Goal: Obtain resource: Download file/media

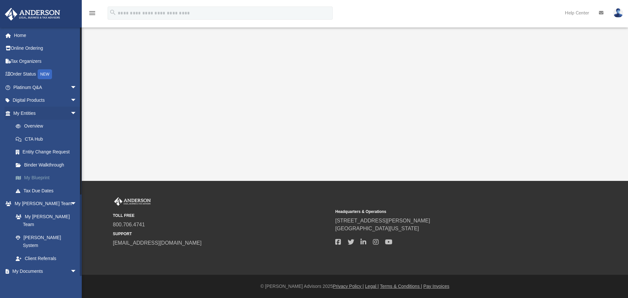
click at [42, 177] on link "My Blueprint" at bounding box center [47, 177] width 77 height 13
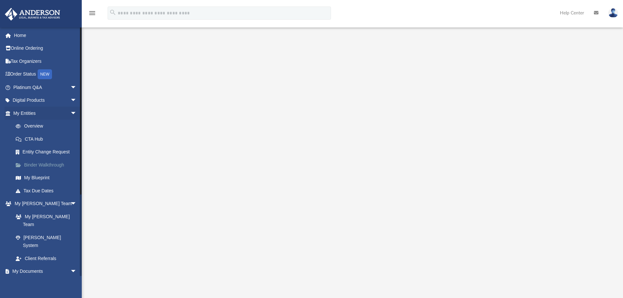
click at [42, 165] on link "Binder Walkthrough" at bounding box center [47, 164] width 77 height 13
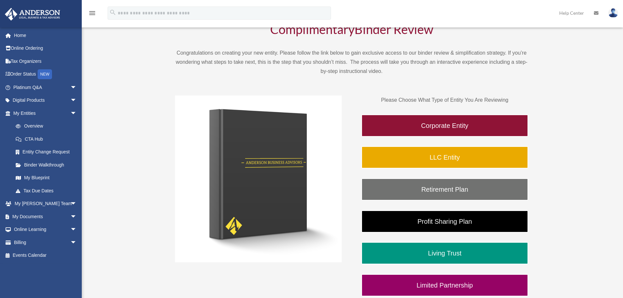
scroll to position [65, 0]
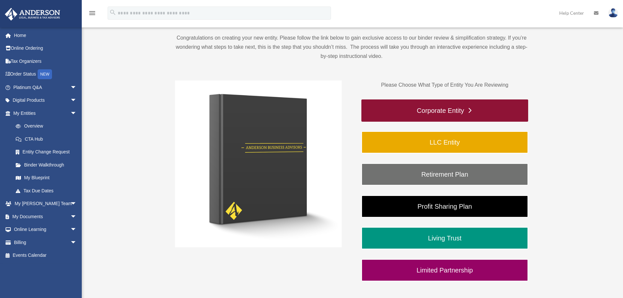
click at [466, 111] on link "Corporate Entity" at bounding box center [444, 110] width 167 height 22
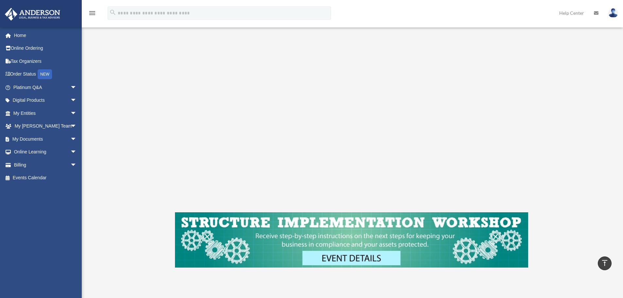
scroll to position [98, 0]
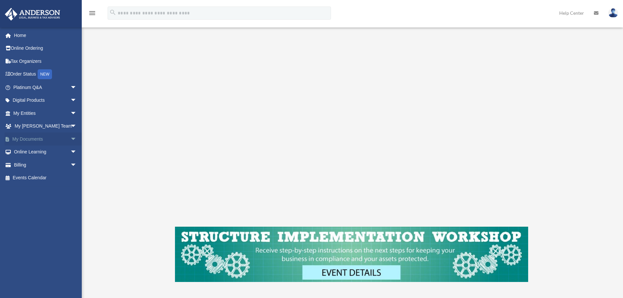
click at [70, 139] on span "arrow_drop_down" at bounding box center [76, 138] width 13 height 13
click at [41, 154] on link "Box" at bounding box center [47, 151] width 77 height 13
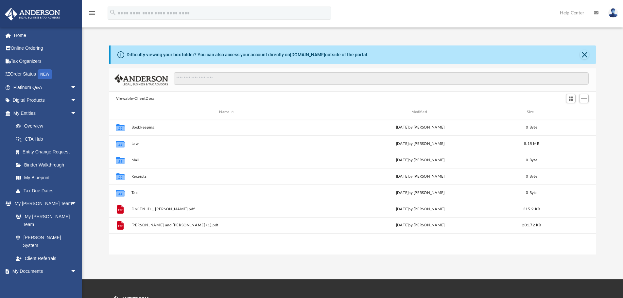
scroll to position [144, 482]
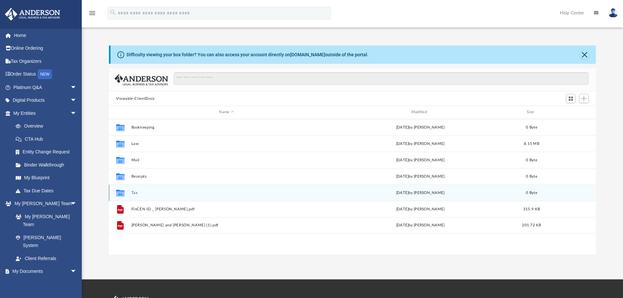
click at [132, 193] on button "Tax" at bounding box center [226, 193] width 191 height 4
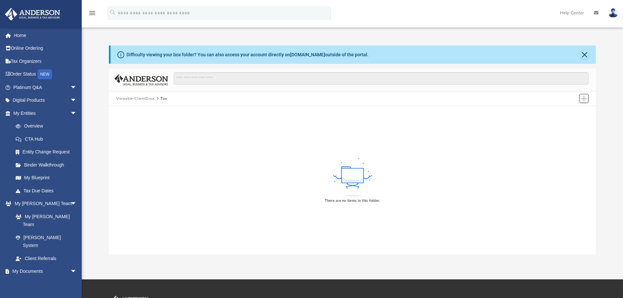
click at [585, 101] on span "Add" at bounding box center [584, 99] width 6 height 6
click at [140, 100] on button "Viewable-ClientDocs" at bounding box center [135, 99] width 39 height 6
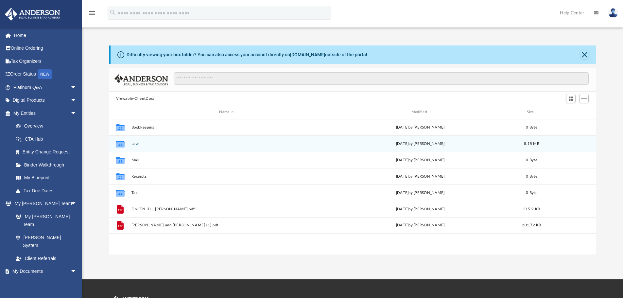
click at [137, 144] on button "Law" at bounding box center [226, 144] width 191 height 4
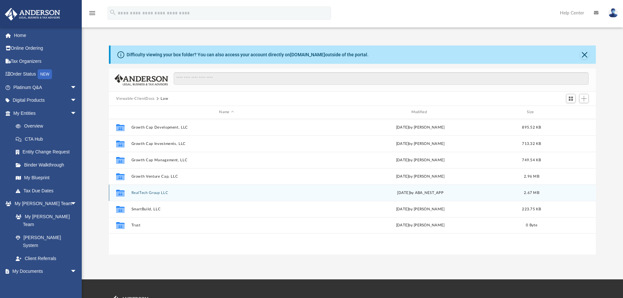
click at [147, 193] on button "RealTech Group LLC" at bounding box center [226, 193] width 191 height 4
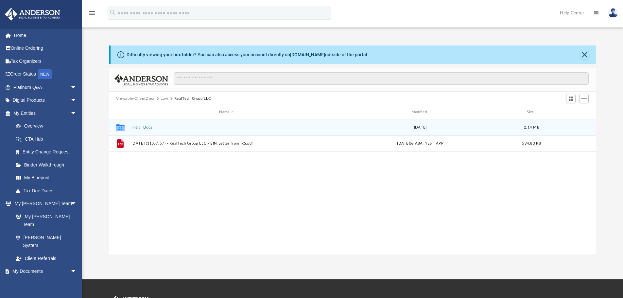
click at [146, 127] on button "Initial Docs" at bounding box center [226, 127] width 191 height 4
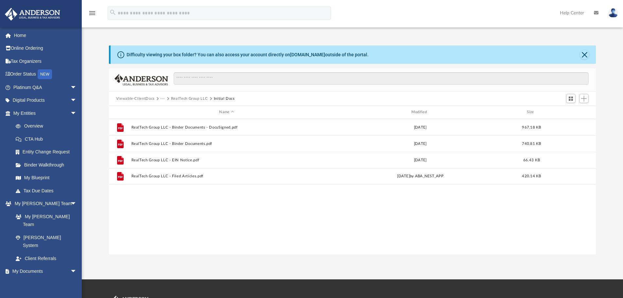
click at [185, 98] on button "RealTech Group LLC" at bounding box center [189, 99] width 37 height 6
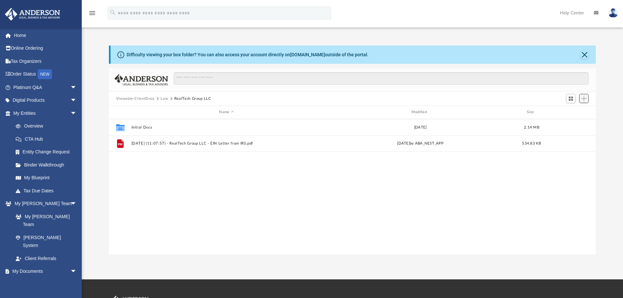
click at [582, 98] on span "Add" at bounding box center [584, 99] width 6 height 6
click at [167, 98] on button "Law" at bounding box center [165, 99] width 8 height 6
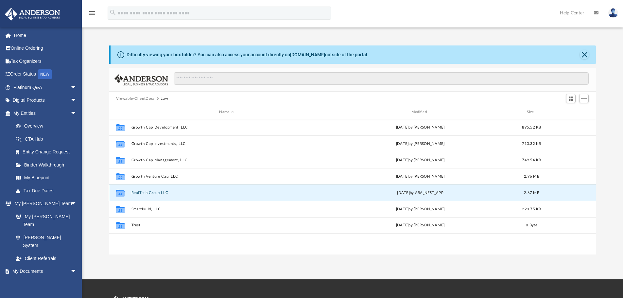
drag, startPoint x: 157, startPoint y: 193, endPoint x: 340, endPoint y: 194, distance: 182.7
click at [336, 194] on div "Wed Feb 19 2025 by ABA_NEST_APP" at bounding box center [420, 193] width 191 height 6
click at [585, 96] on span "Add" at bounding box center [584, 99] width 6 height 6
click at [574, 100] on button "Switch to Grid View" at bounding box center [571, 98] width 10 height 9
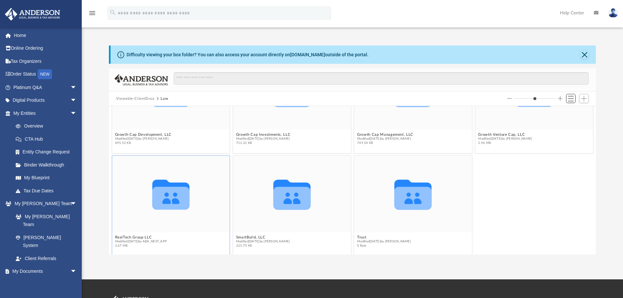
scroll to position [60, 0]
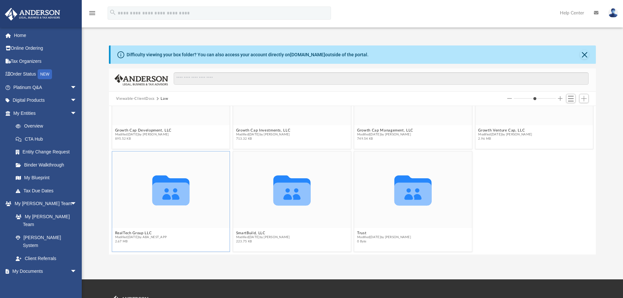
click at [177, 177] on icon "Collaborated Folder" at bounding box center [170, 190] width 71 height 46
click at [574, 98] on button "Switch to List View" at bounding box center [571, 98] width 10 height 9
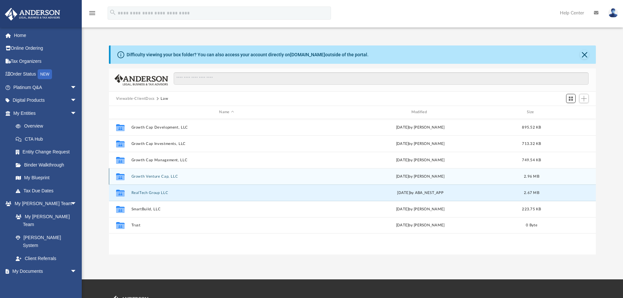
scroll to position [144, 482]
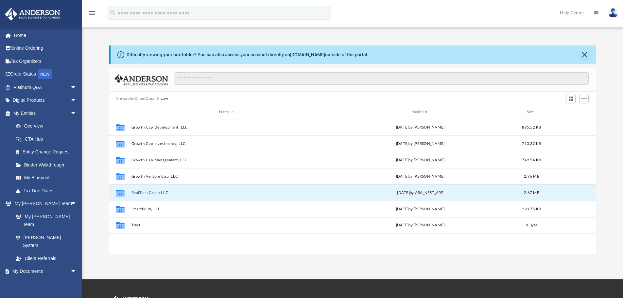
click at [141, 192] on button "RealTech Group LLC" at bounding box center [226, 193] width 191 height 4
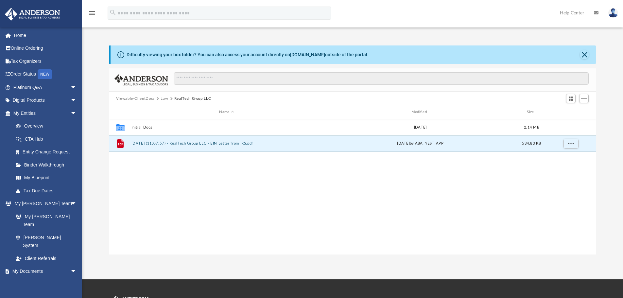
click at [202, 144] on button "2025.02.19 (11:07:57) - RealTech Group LLC - EIN Letter from IRS.pdf" at bounding box center [226, 143] width 191 height 4
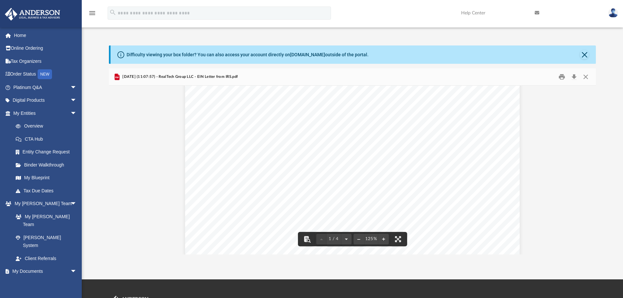
scroll to position [0, 0]
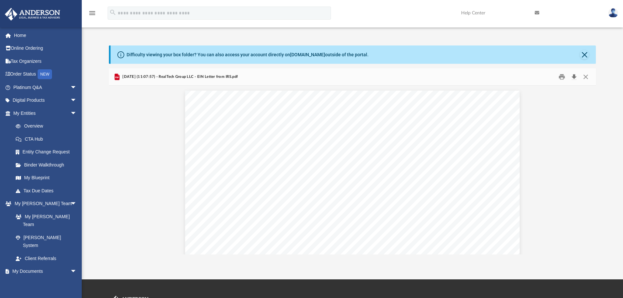
click at [572, 76] on button "Download" at bounding box center [574, 77] width 12 height 10
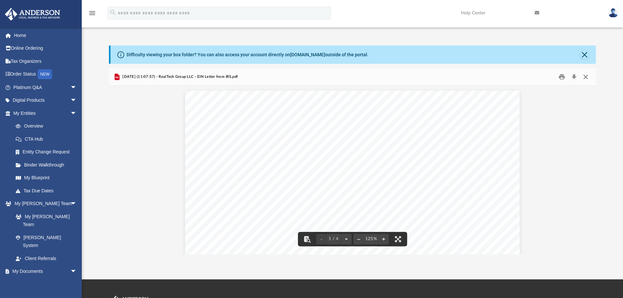
drag, startPoint x: 587, startPoint y: 78, endPoint x: 385, endPoint y: 82, distance: 202.1
click at [587, 78] on button "Close" at bounding box center [586, 77] width 12 height 10
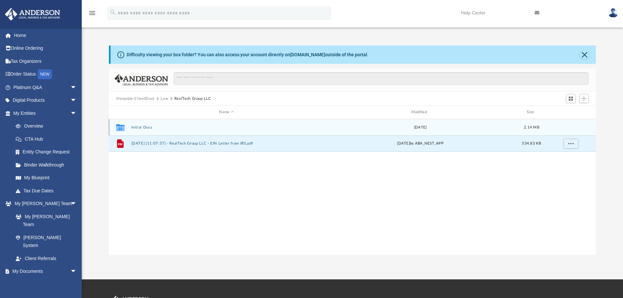
click at [139, 127] on button "Initial Docs" at bounding box center [226, 127] width 191 height 4
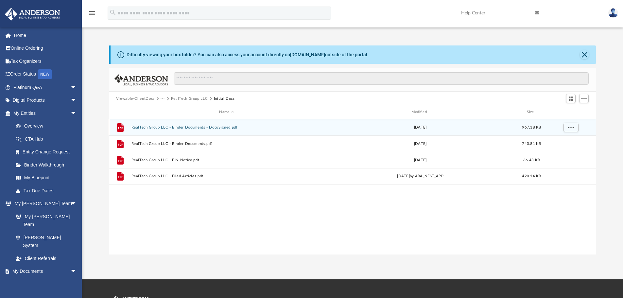
click at [203, 126] on button "RealTech Group LLC - Binder Documents - DocuSigned.pdf" at bounding box center [226, 127] width 191 height 4
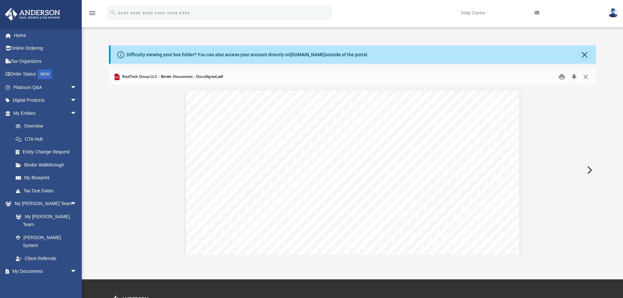
click at [573, 77] on button "Download" at bounding box center [574, 77] width 12 height 10
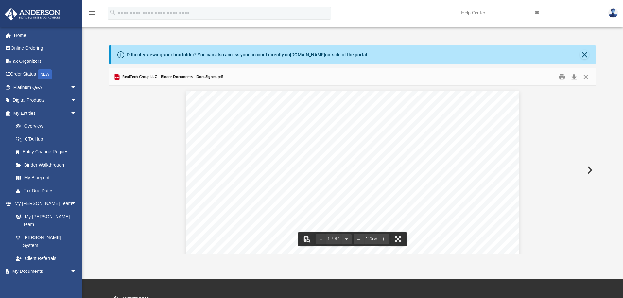
click at [589, 170] on button "Preview" at bounding box center [589, 170] width 14 height 18
click at [115, 169] on button "Preview" at bounding box center [116, 170] width 14 height 18
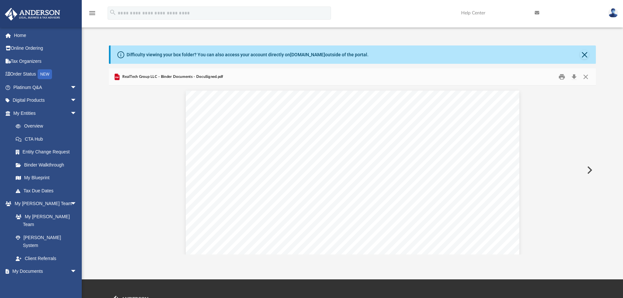
click at [589, 171] on button "Preview" at bounding box center [589, 170] width 14 height 18
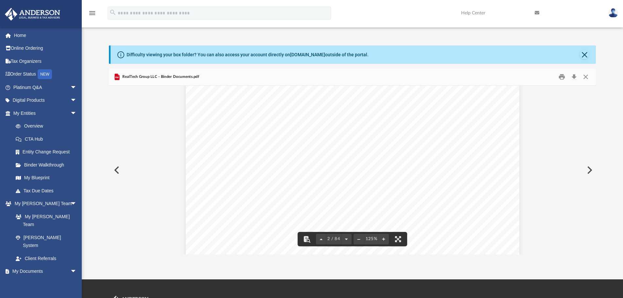
scroll to position [458, 0]
click at [575, 76] on button "Download" at bounding box center [574, 77] width 12 height 10
click at [589, 170] on button "Preview" at bounding box center [589, 170] width 14 height 18
click at [573, 76] on button "Download" at bounding box center [574, 77] width 12 height 10
click at [588, 173] on button "Preview" at bounding box center [589, 170] width 14 height 18
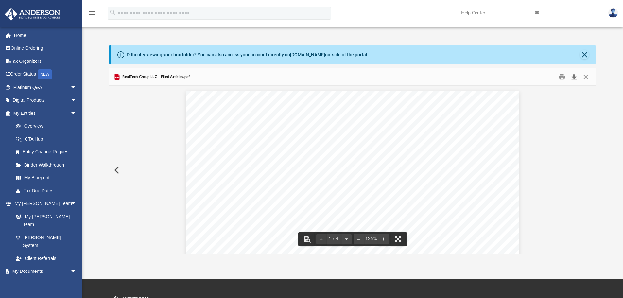
click at [574, 75] on button "Download" at bounding box center [574, 77] width 12 height 10
click at [586, 76] on button "Close" at bounding box center [586, 77] width 12 height 10
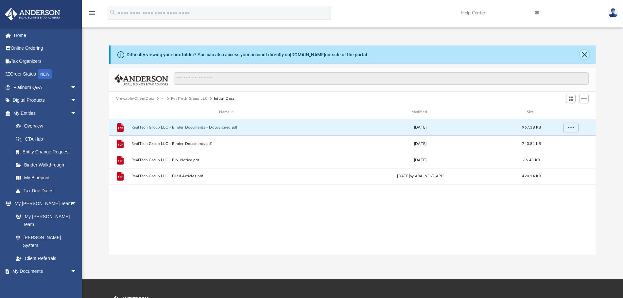
click at [585, 58] on button "Close" at bounding box center [584, 54] width 9 height 9
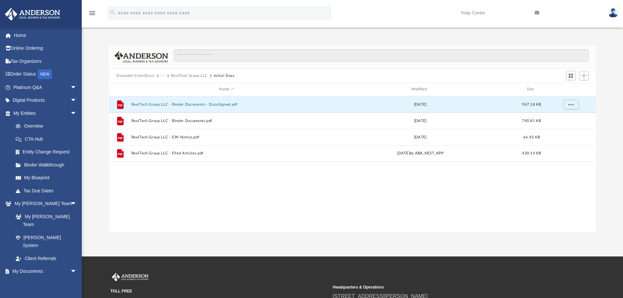
click at [188, 75] on button "RealTech Group LLC" at bounding box center [189, 76] width 37 height 6
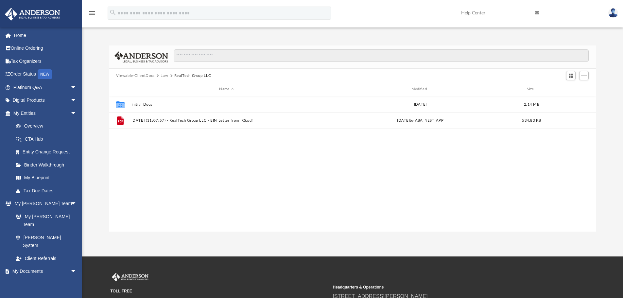
click at [163, 75] on button "Law" at bounding box center [165, 76] width 8 height 6
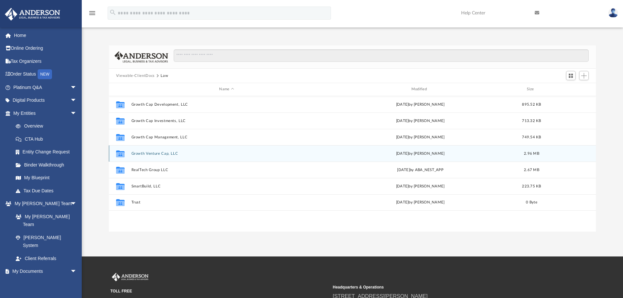
click at [164, 154] on button "Growth Venture Cap, LLC" at bounding box center [226, 153] width 191 height 4
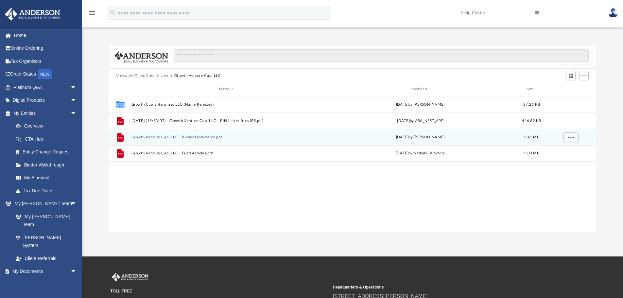
click at [197, 136] on button "Growth Venture Cap, LLC - Binder Documents.pdf" at bounding box center [226, 137] width 191 height 4
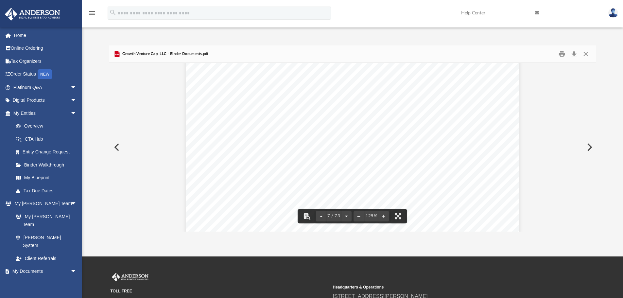
scroll to position [2779, 0]
click at [590, 53] on button "Close" at bounding box center [586, 54] width 12 height 10
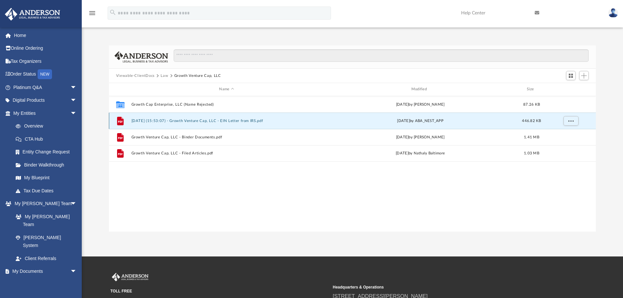
click at [209, 120] on button "2025.08.14 (15:53:07) - Growth Venture Cap, LLC - EIN Letter from IRS.pdf" at bounding box center [226, 121] width 191 height 4
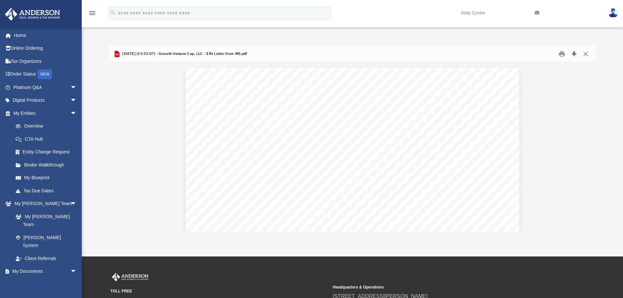
click at [574, 55] on button "Download" at bounding box center [574, 54] width 12 height 10
click at [620, 65] on div "Difficulty viewing your box folder? You can also access your account directly o…" at bounding box center [352, 138] width 541 height 186
click at [590, 147] on button "Preview" at bounding box center [589, 147] width 14 height 18
click at [590, 146] on button "Preview" at bounding box center [589, 147] width 14 height 18
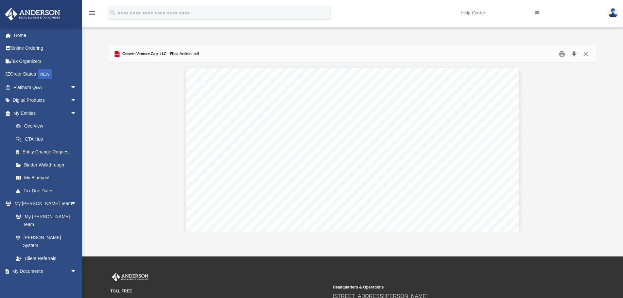
click at [575, 53] on button "Download" at bounding box center [574, 54] width 12 height 10
click at [117, 147] on button "Preview" at bounding box center [116, 147] width 14 height 18
click at [574, 54] on button "Download" at bounding box center [574, 54] width 12 height 10
click at [588, 54] on button "Close" at bounding box center [586, 54] width 12 height 10
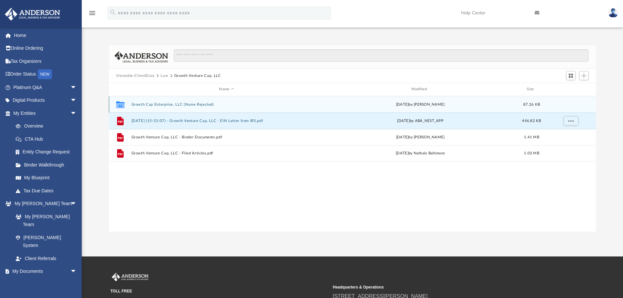
click at [197, 107] on div "Collaborated Folder Growth Cap Enterprise, LLC (Name Rejected) Thu Aug 7 2025 b…" at bounding box center [352, 104] width 487 height 16
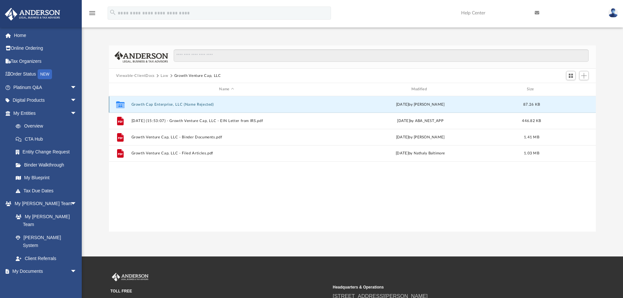
click at [197, 105] on button "Growth Cap Enterprise, LLC (Name Rejected)" at bounding box center [226, 104] width 191 height 4
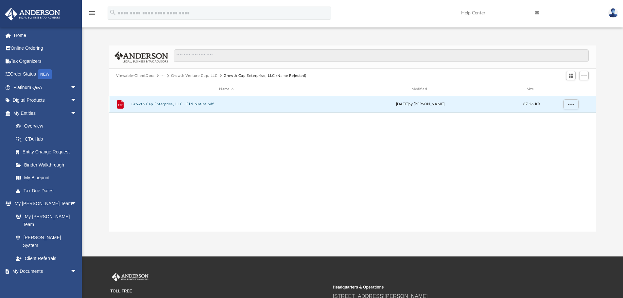
click at [197, 103] on button "Growth Cap Enterprise, LLC - EIN Notice.pdf" at bounding box center [226, 104] width 191 height 4
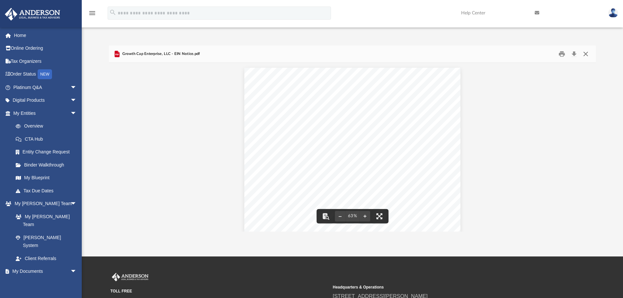
click at [588, 56] on button "Close" at bounding box center [586, 54] width 12 height 10
